Goal: Find specific page/section: Find specific page/section

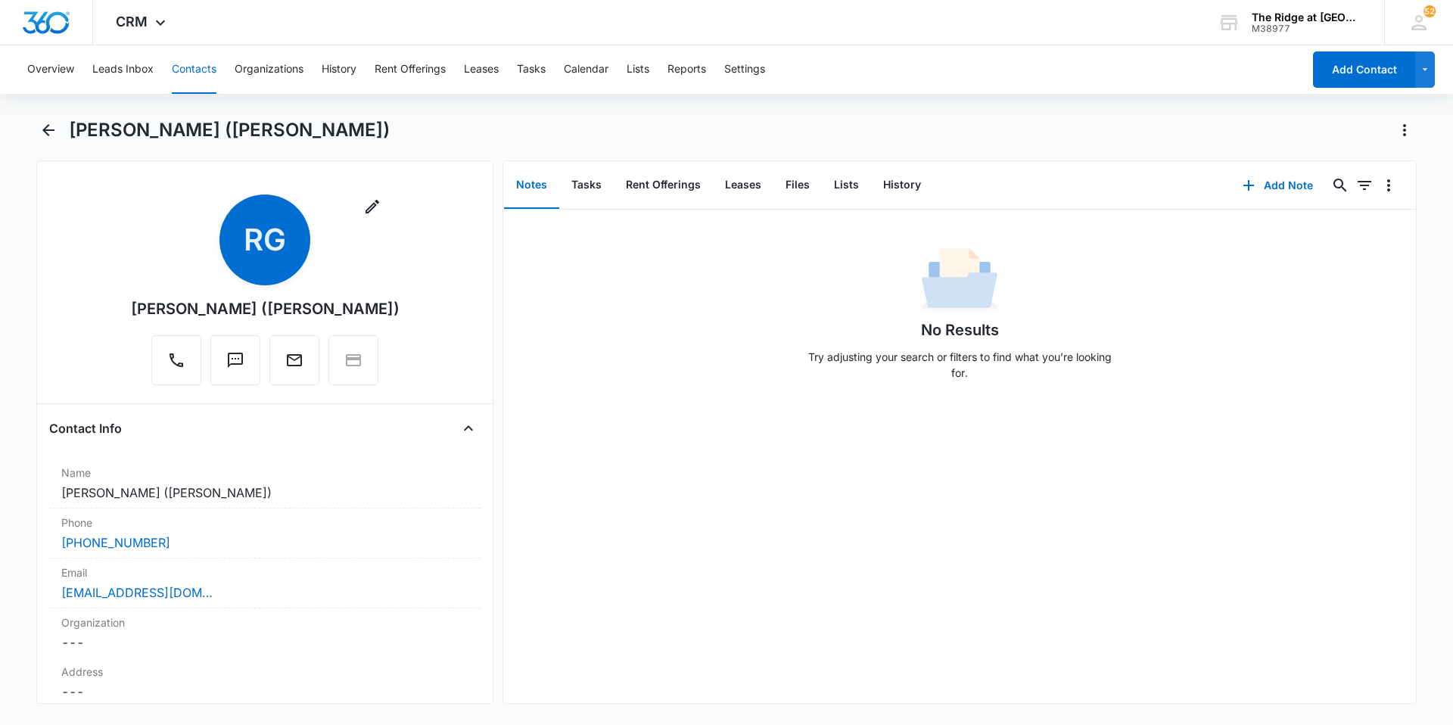
click at [201, 71] on button "Contacts" at bounding box center [194, 69] width 45 height 48
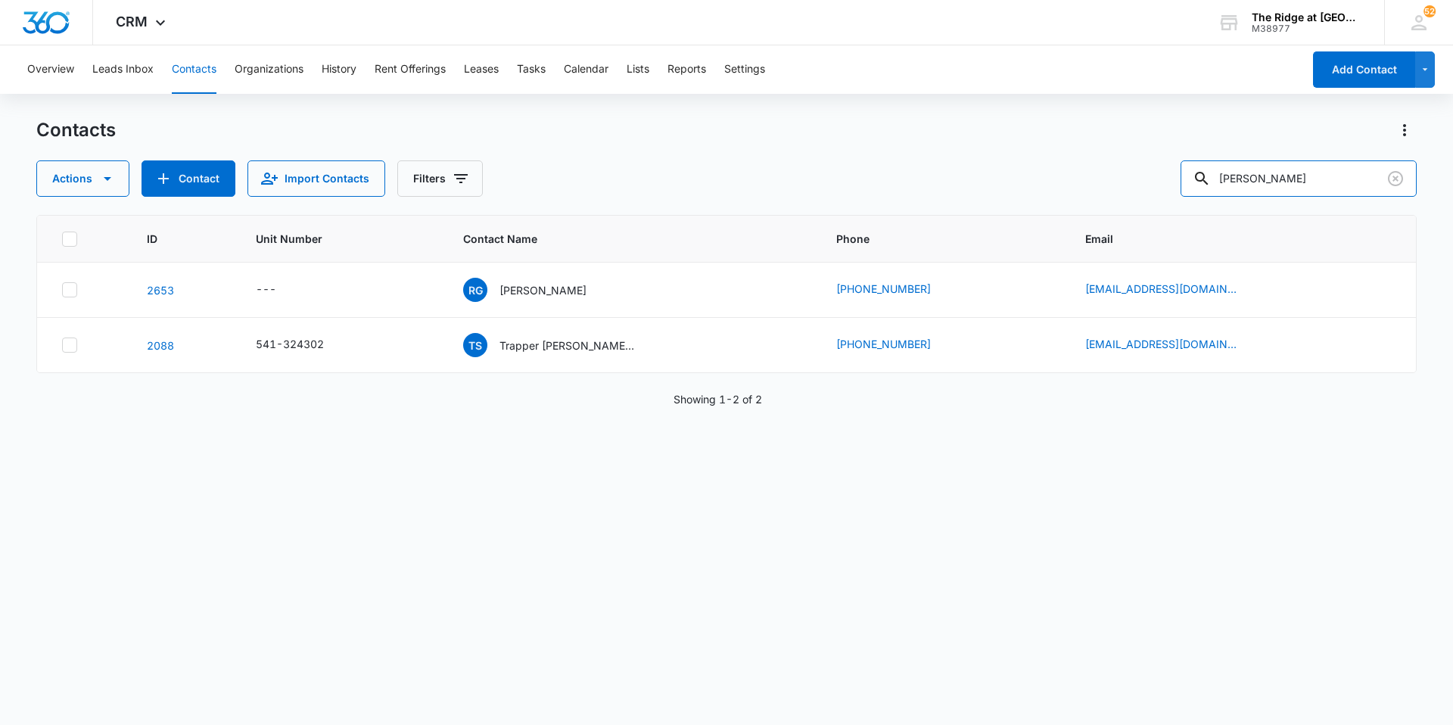
drag, startPoint x: 1304, startPoint y: 181, endPoint x: 1228, endPoint y: 197, distance: 77.4
click at [1228, 197] on div "Contacts Actions Contact Import Contacts Filters [PERSON_NAME] ID Unit Number C…" at bounding box center [726, 421] width 1381 height 606
type input "[PERSON_NAME]"
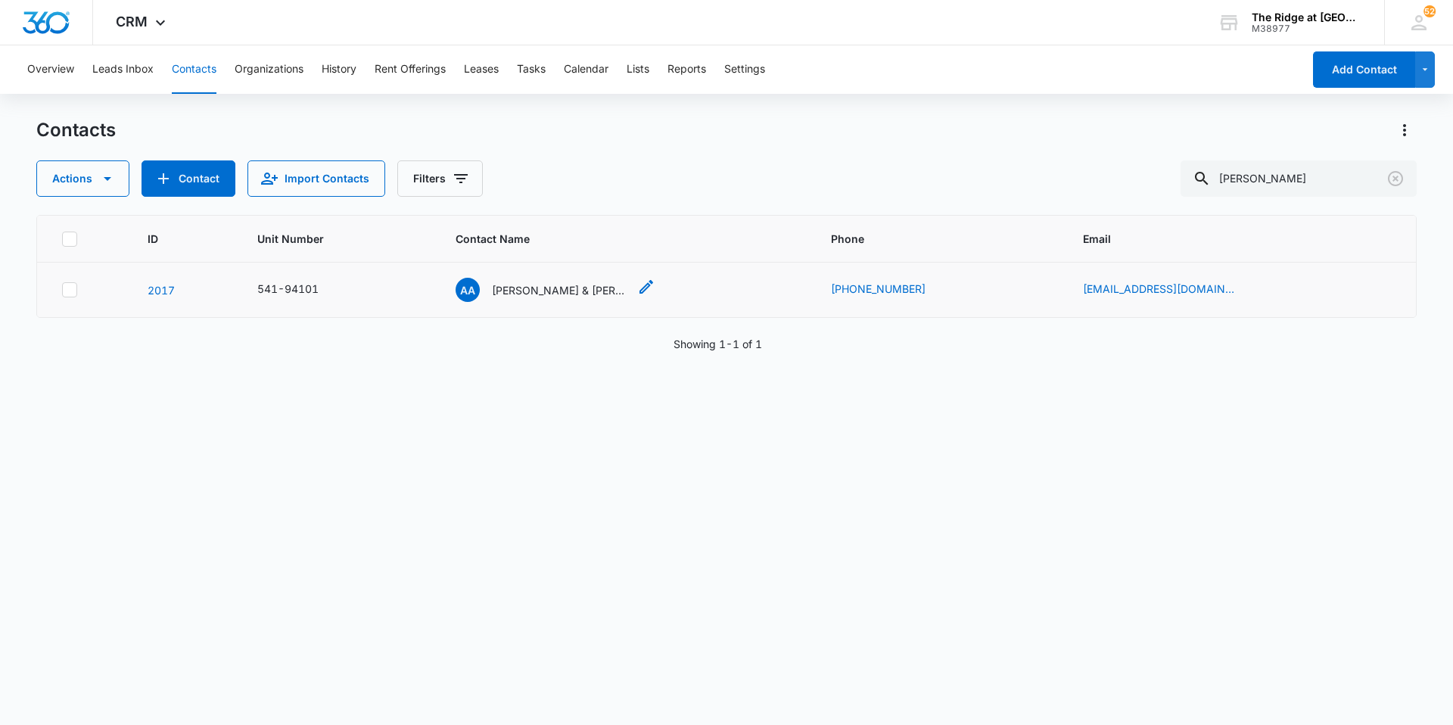
click at [544, 298] on div "AA [PERSON_NAME] & [PERSON_NAME]" at bounding box center [542, 290] width 173 height 24
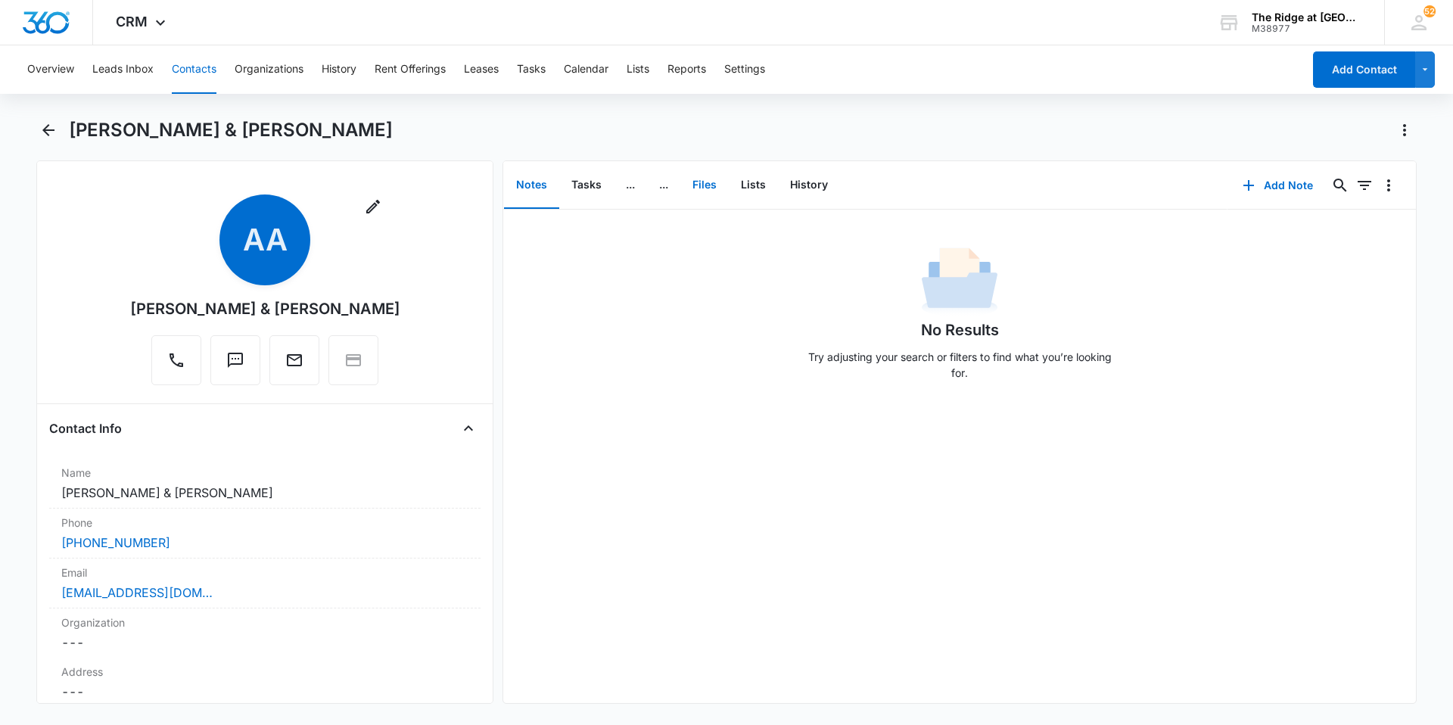
click at [718, 178] on button "Files" at bounding box center [705, 185] width 48 height 47
